Goal: Find specific page/section: Find specific page/section

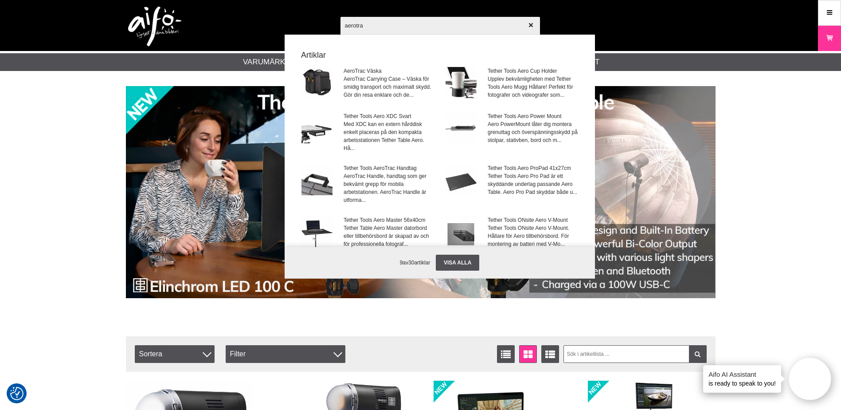
type input "aerotrac"
